Goal: Task Accomplishment & Management: Use online tool/utility

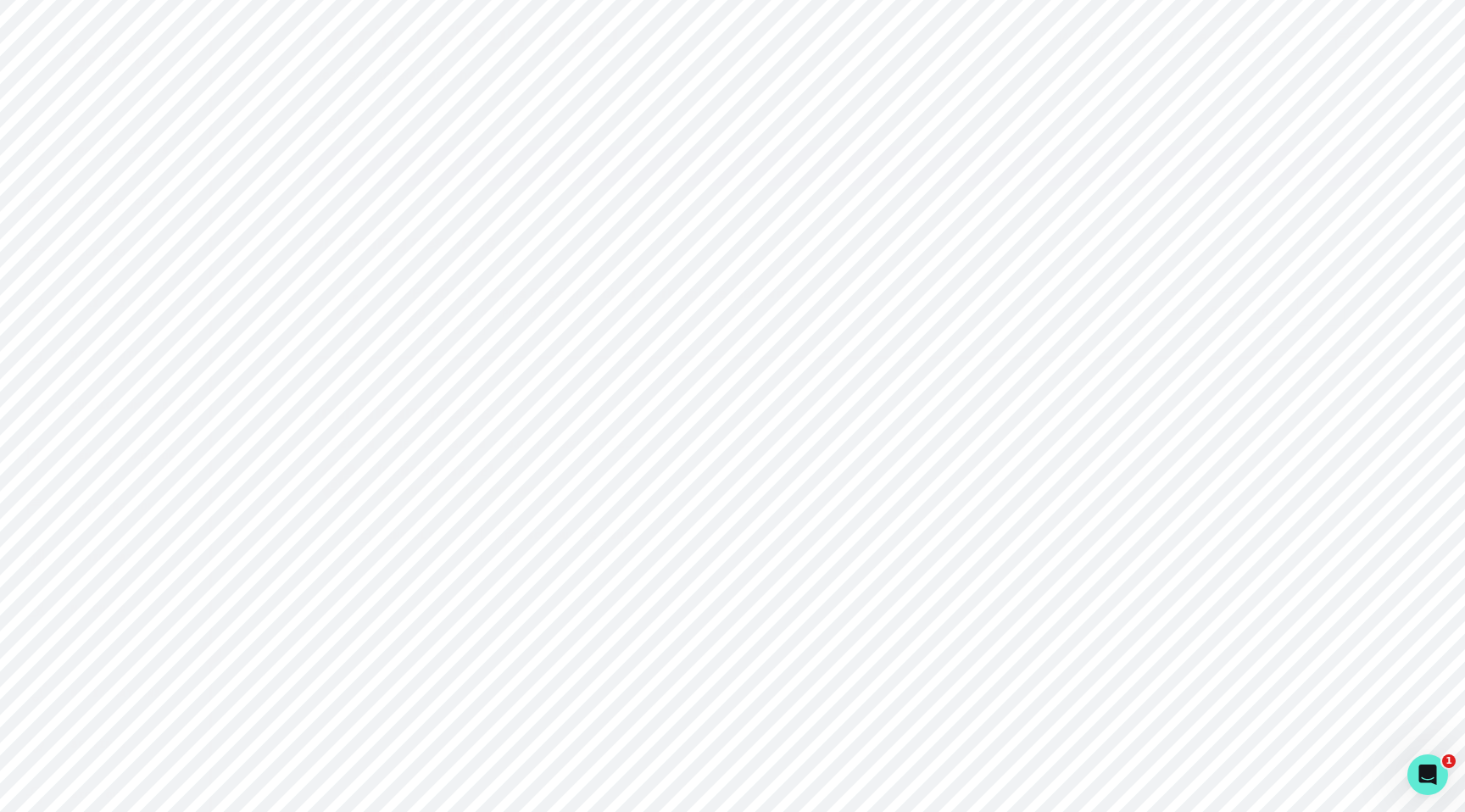
scroll to position [279, 0]
click at [74, 427] on p "Admin Retool" at bounding box center [112, 432] width 83 height 14
click at [495, 639] on main "morning , [PERSON_NAME] We're so excited you're here. Engagements: Copy schedul…" at bounding box center [838, 405] width 1085 height 812
click at [133, 469] on button "Admin Data" at bounding box center [104, 482] width 209 height 34
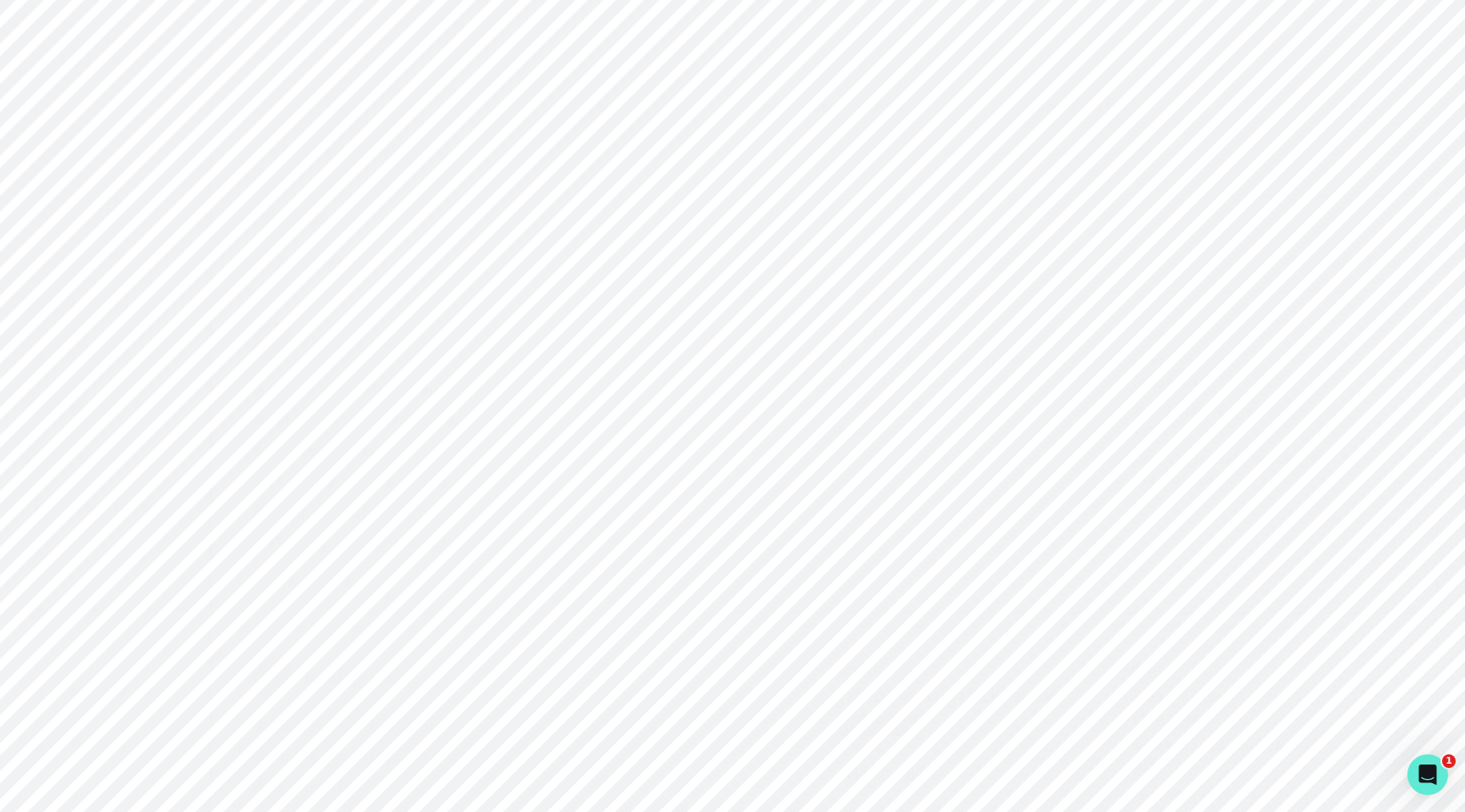
click at [389, 167] on input "Search user by name or email" at bounding box center [838, 175] width 1199 height 42
paste input "[EMAIL_ADDRESS][DOMAIN_NAME]"
type input "[EMAIL_ADDRESS][DOMAIN_NAME]"
click at [133, 153] on div "Home" at bounding box center [116, 152] width 183 height 20
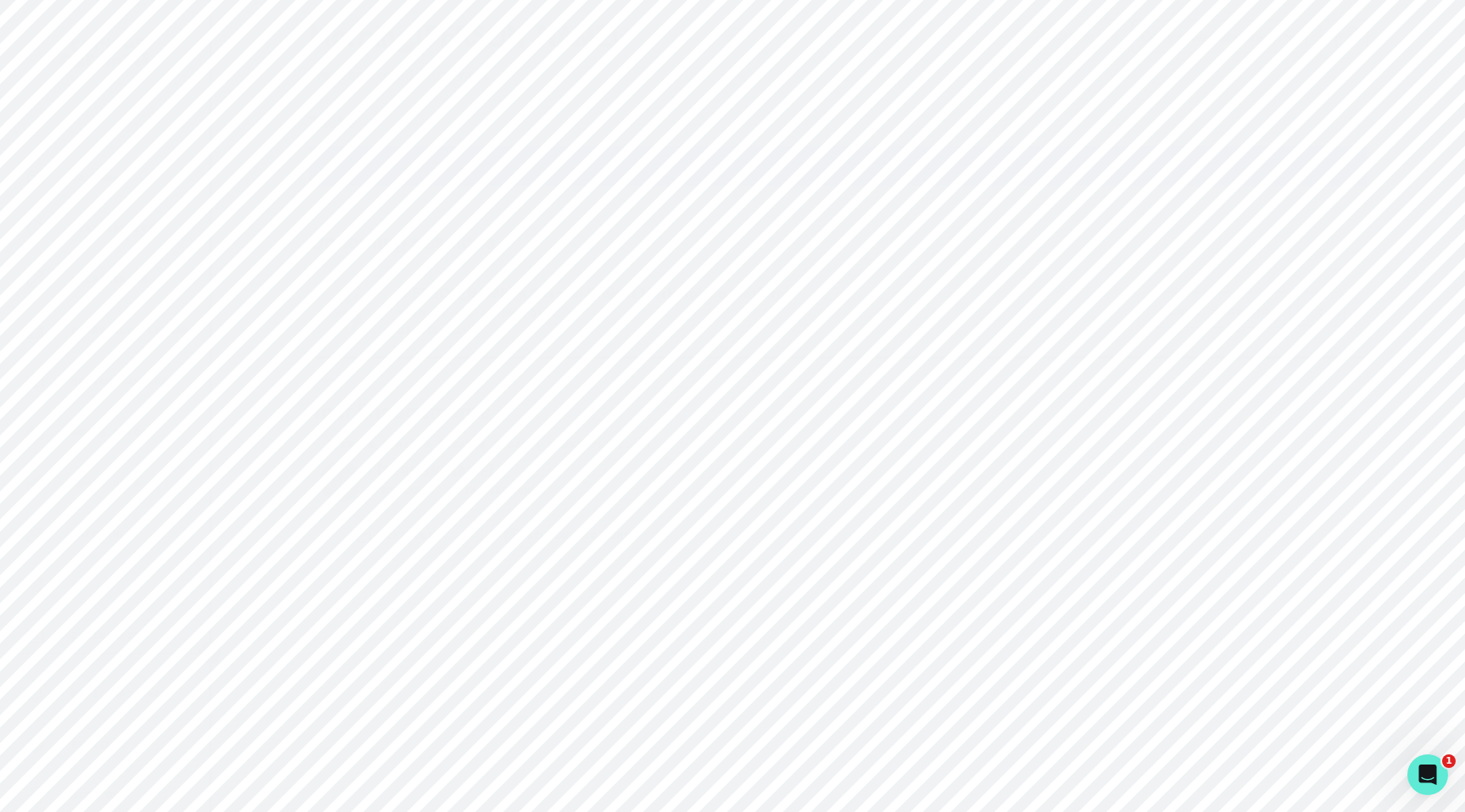
click at [134, 468] on button "Admin Data" at bounding box center [104, 483] width 209 height 34
click at [507, 172] on input "Search user by name or email" at bounding box center [838, 175] width 1199 height 42
paste input "[EMAIL_ADDRESS][DOMAIN_NAME]"
click at [299, 182] on input "[EMAIL_ADDRESS][DOMAIN_NAME]" at bounding box center [838, 175] width 1199 height 42
click at [503, 174] on input "[EMAIL_ADDRESS][DOMAIN_NAME]" at bounding box center [838, 175] width 1199 height 42
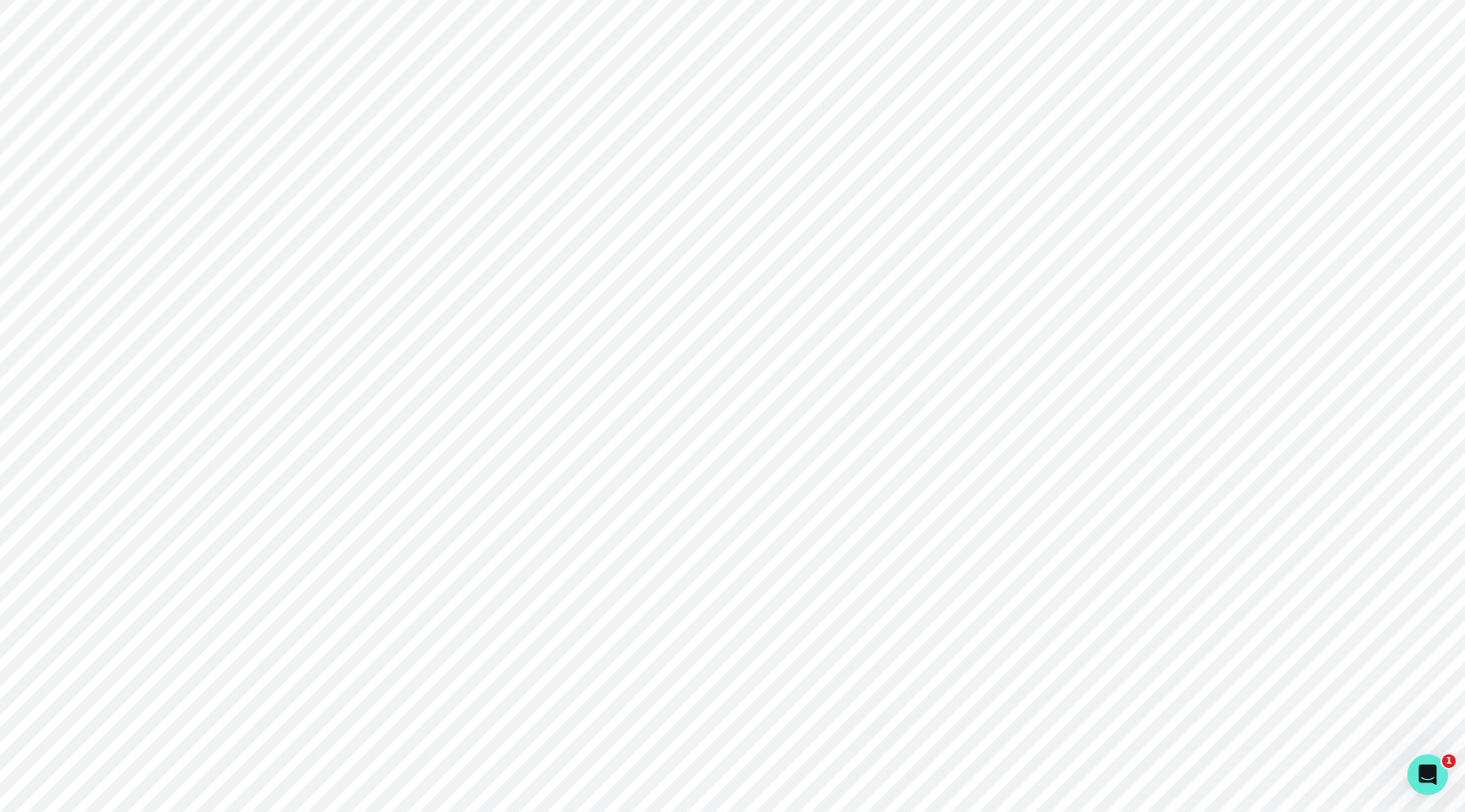
paste input "ia"
type input "[EMAIL_ADDRESS][DOMAIN_NAME]"
click at [547, 281] on div "[EMAIL_ADDRESS][DOMAIN_NAME] Search user by name or email 1 Total Results < Pre…" at bounding box center [838, 378] width 1199 height 447
click at [511, 176] on input "[EMAIL_ADDRESS][DOMAIN_NAME]" at bounding box center [838, 175] width 1199 height 42
click at [406, 532] on p "[PERSON_NAME] ([EMAIL_ADDRESS][DOMAIN_NAME])" at bounding box center [546, 528] width 585 height 20
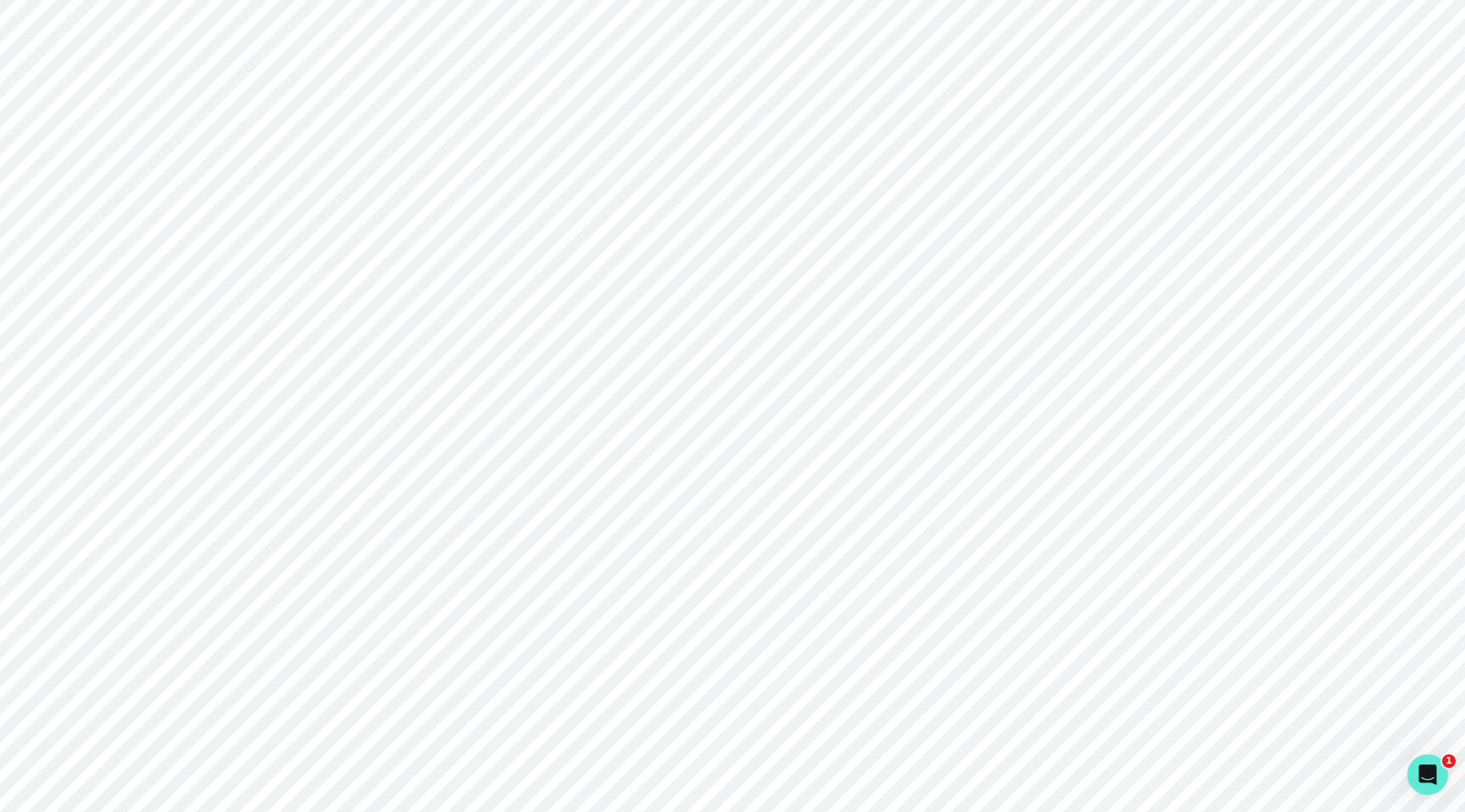
drag, startPoint x: 406, startPoint y: 532, endPoint x: 539, endPoint y: 534, distance: 133.0
click at [539, 534] on p "[PERSON_NAME] ([EMAIL_ADDRESS][DOMAIN_NAME])" at bounding box center [546, 528] width 585 height 20
copy p "[EMAIL_ADDRESS][DOMAIN_NAME]"
click at [591, 176] on input "[EMAIL_ADDRESS][DOMAIN_NAME]" at bounding box center [838, 175] width 1199 height 42
paste input "ayeshathapar"
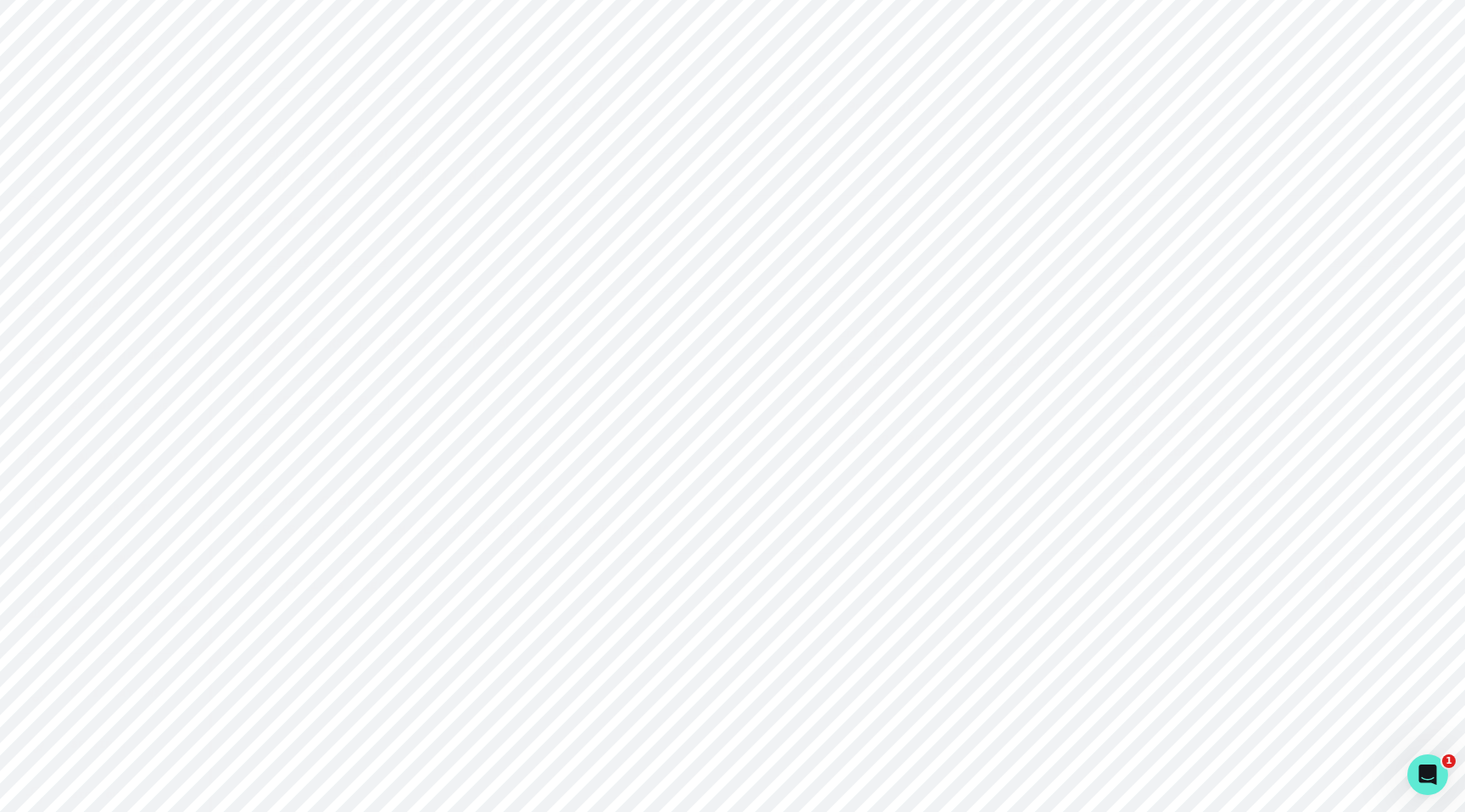
type input "[EMAIL_ADDRESS][DOMAIN_NAME]"
click at [359, 395] on button "Impersonate" at bounding box center [322, 398] width 136 height 36
click at [626, 446] on div "[PERSON_NAME] Impersonate Confirmation Are you sure? Impersonating means that w…" at bounding box center [546, 415] width 585 height 188
click at [494, 183] on input "[EMAIL_ADDRESS][DOMAIN_NAME]" at bounding box center [838, 175] width 1199 height 42
click at [344, 389] on button "Impersonate" at bounding box center [322, 398] width 136 height 36
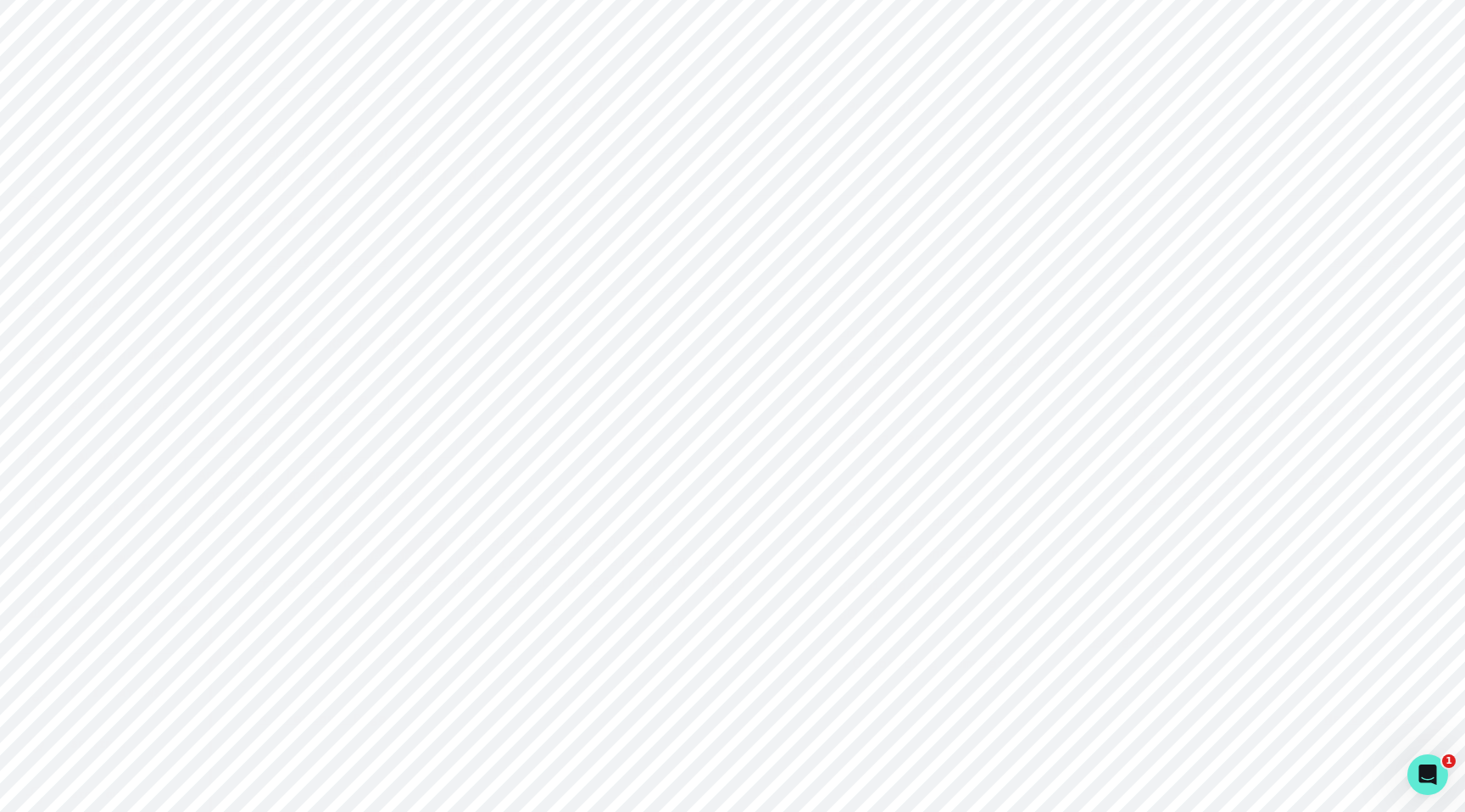
click at [387, 536] on footer "Impersonate" at bounding box center [322, 556] width 270 height 48
click at [385, 558] on button "Impersonate" at bounding box center [390, 557] width 111 height 34
